Goal: Navigation & Orientation: Find specific page/section

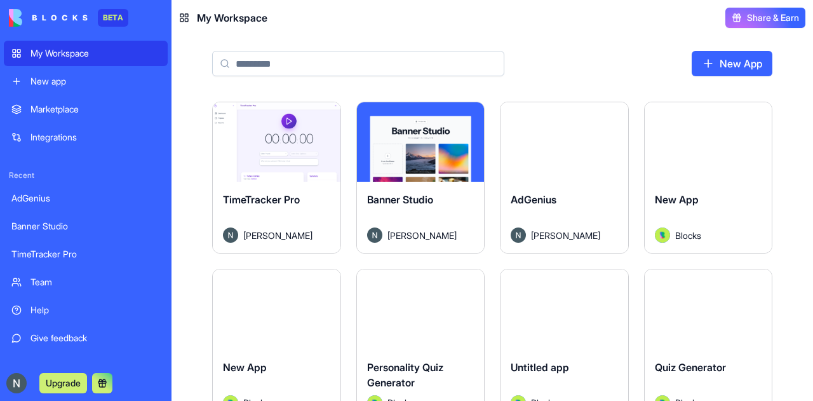
click at [83, 126] on link "Integrations" at bounding box center [86, 136] width 164 height 25
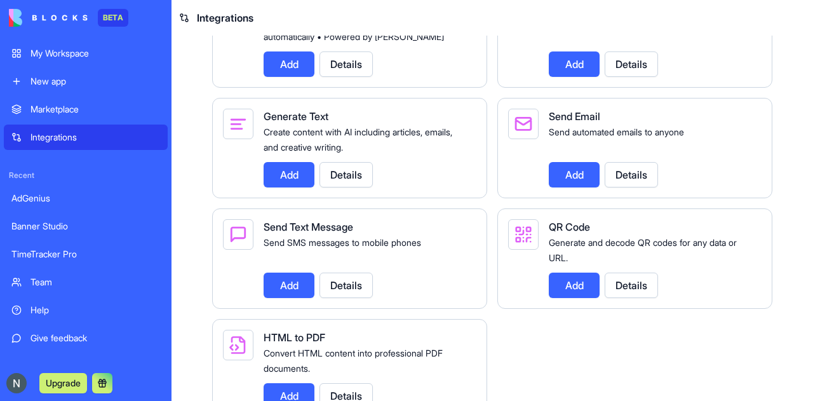
scroll to position [1814, 0]
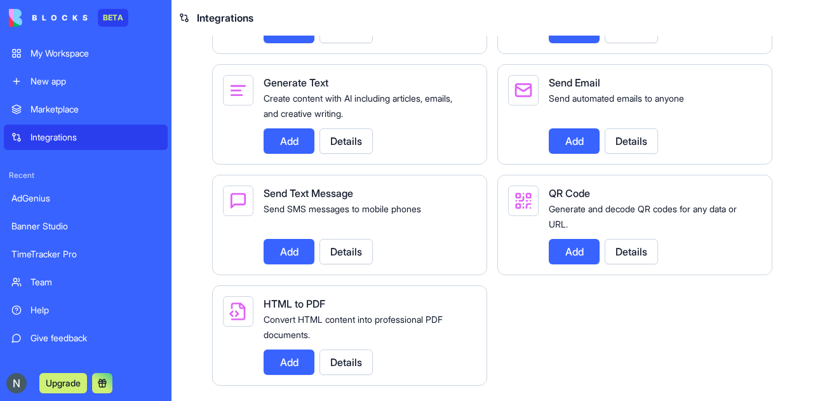
click at [91, 281] on div "Team" at bounding box center [95, 282] width 130 height 13
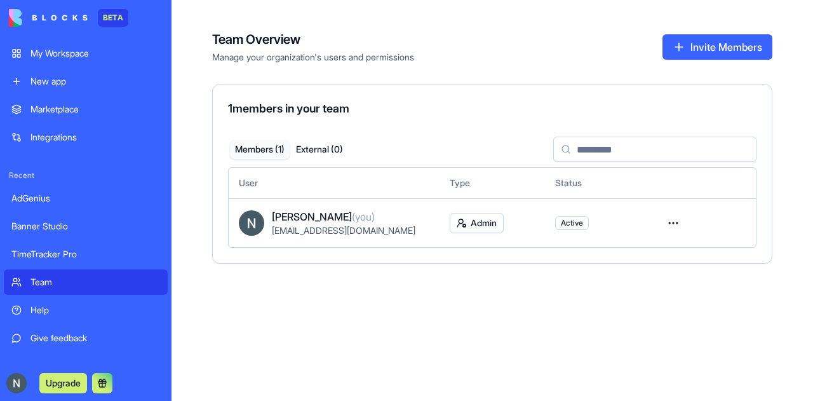
click at [330, 154] on button "External ( 0 )" at bounding box center [319, 149] width 60 height 18
click at [268, 154] on button "Members ( 1 )" at bounding box center [260, 149] width 60 height 18
click at [101, 55] on div "My Workspace" at bounding box center [95, 53] width 130 height 13
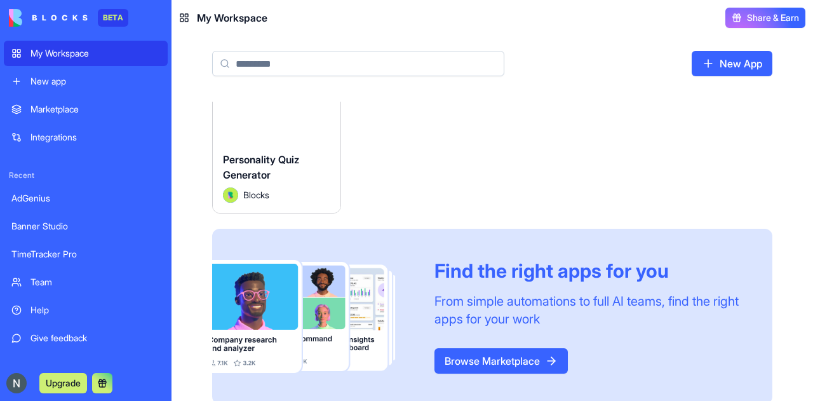
scroll to position [392, 0]
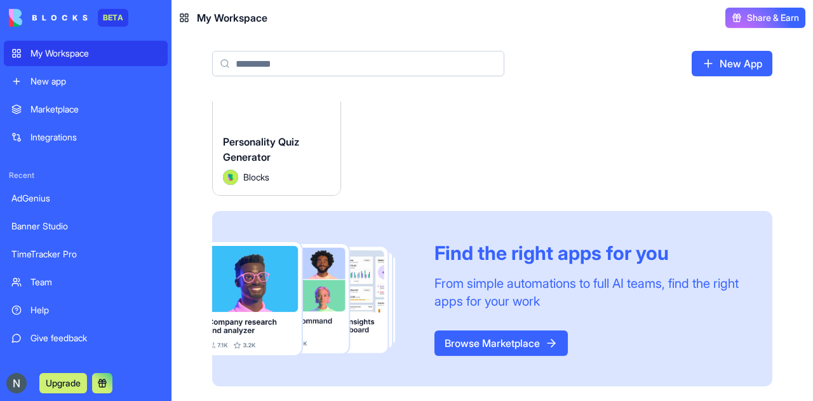
click at [95, 110] on div "Marketplace" at bounding box center [95, 109] width 130 height 13
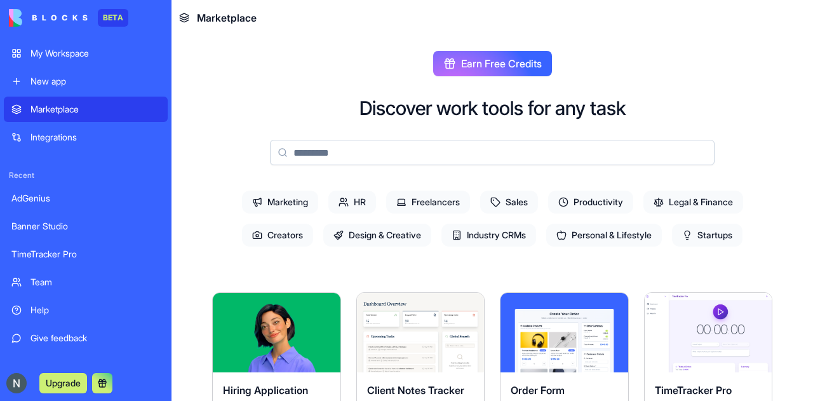
click at [725, 234] on span "Startups" at bounding box center [707, 234] width 70 height 23
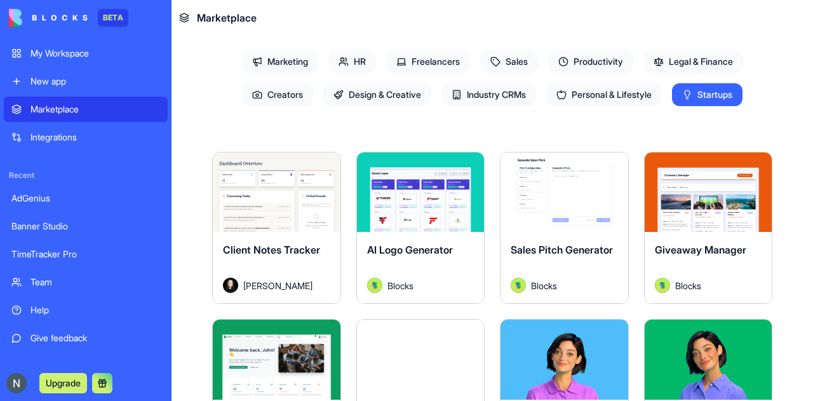
scroll to position [141, 0]
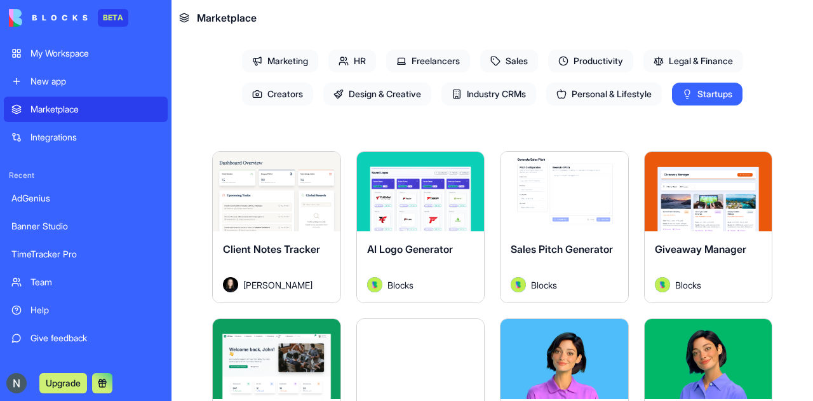
click at [113, 17] on div "BETA" at bounding box center [113, 18] width 30 height 18
